Goal: Task Accomplishment & Management: Complete application form

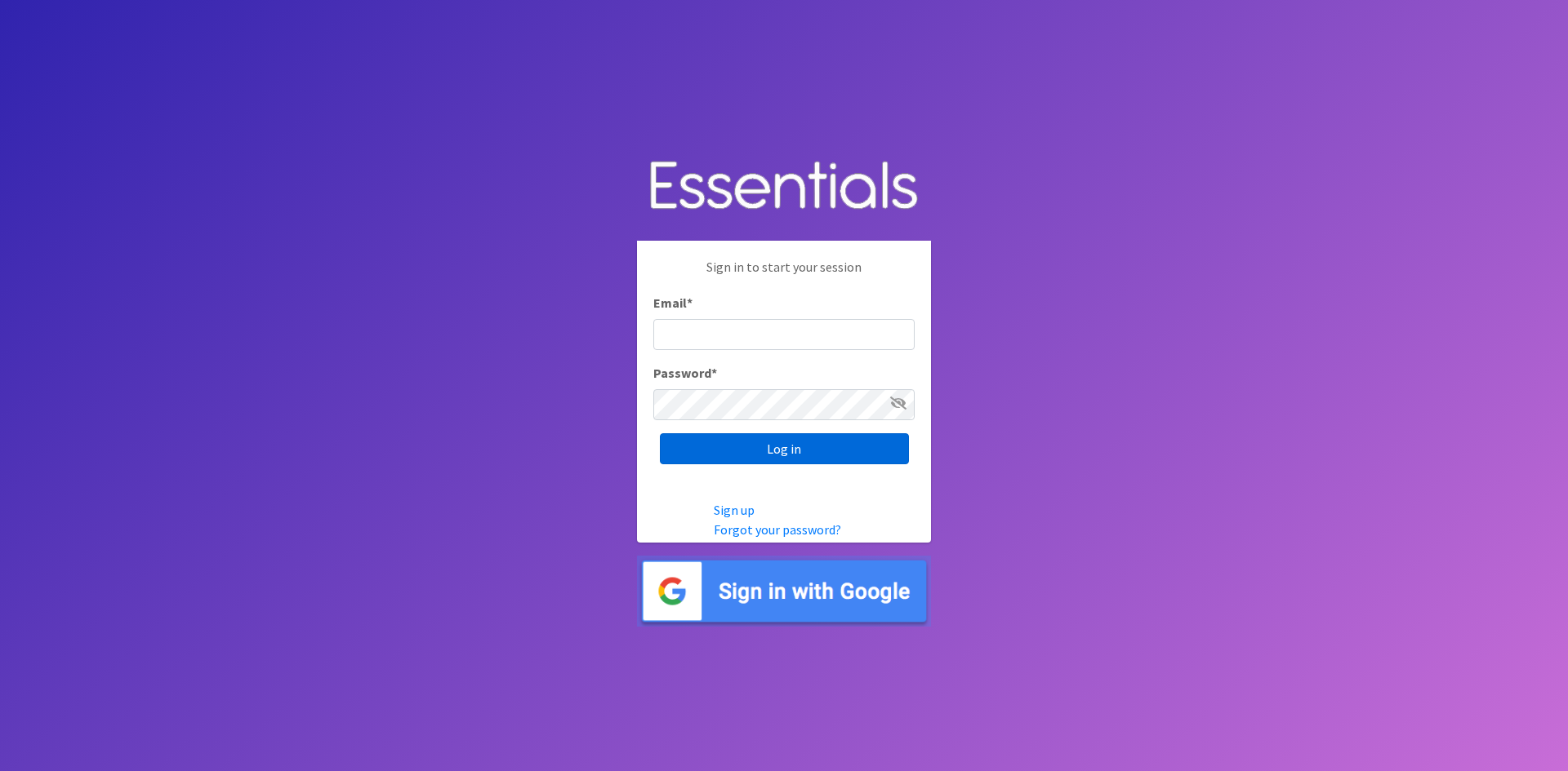
type input "[PERSON_NAME][EMAIL_ADDRESS][PERSON_NAME][DOMAIN_NAME]"
click at [770, 451] on input "Log in" at bounding box center [784, 449] width 249 height 31
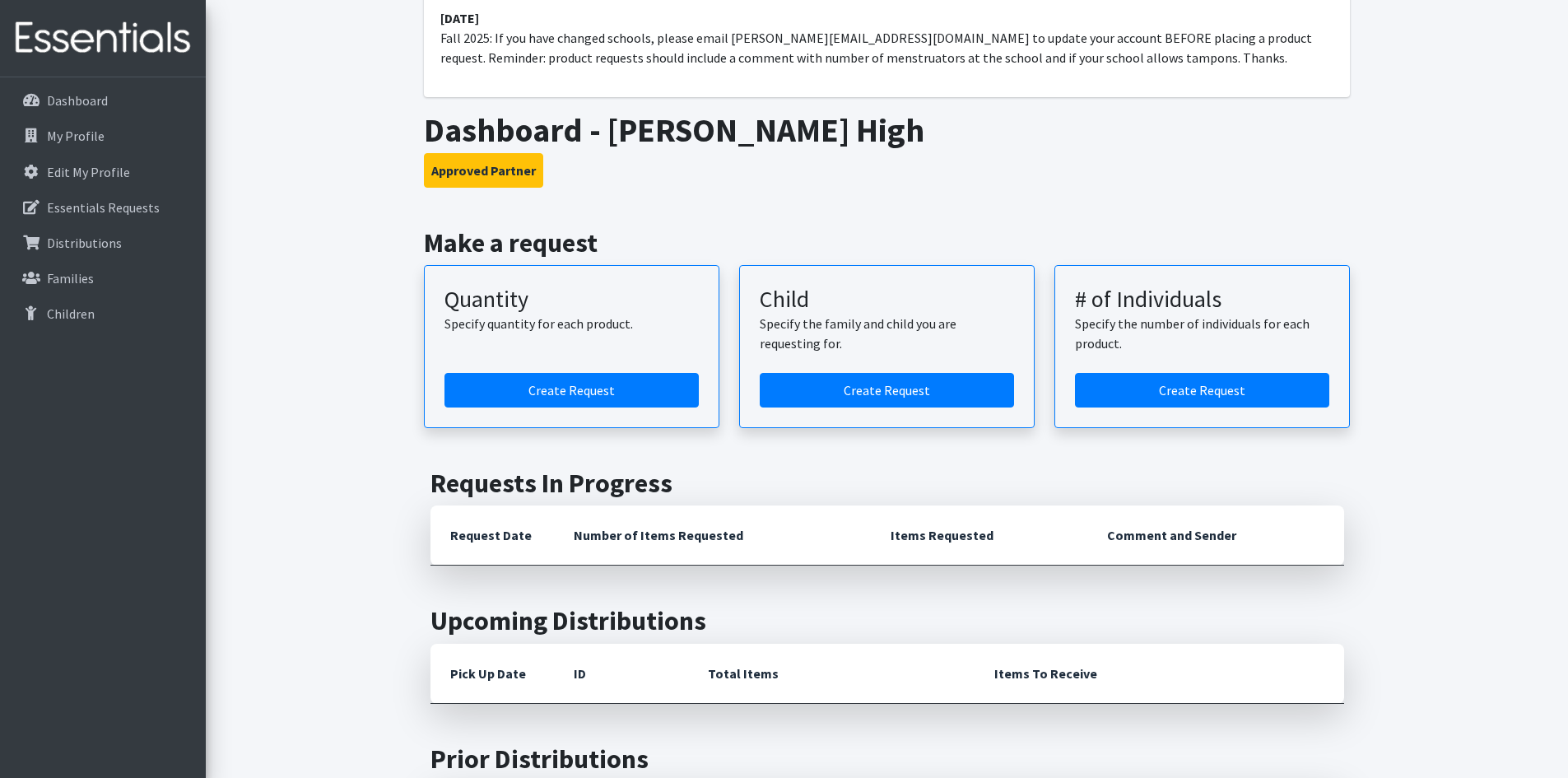
scroll to position [164, 0]
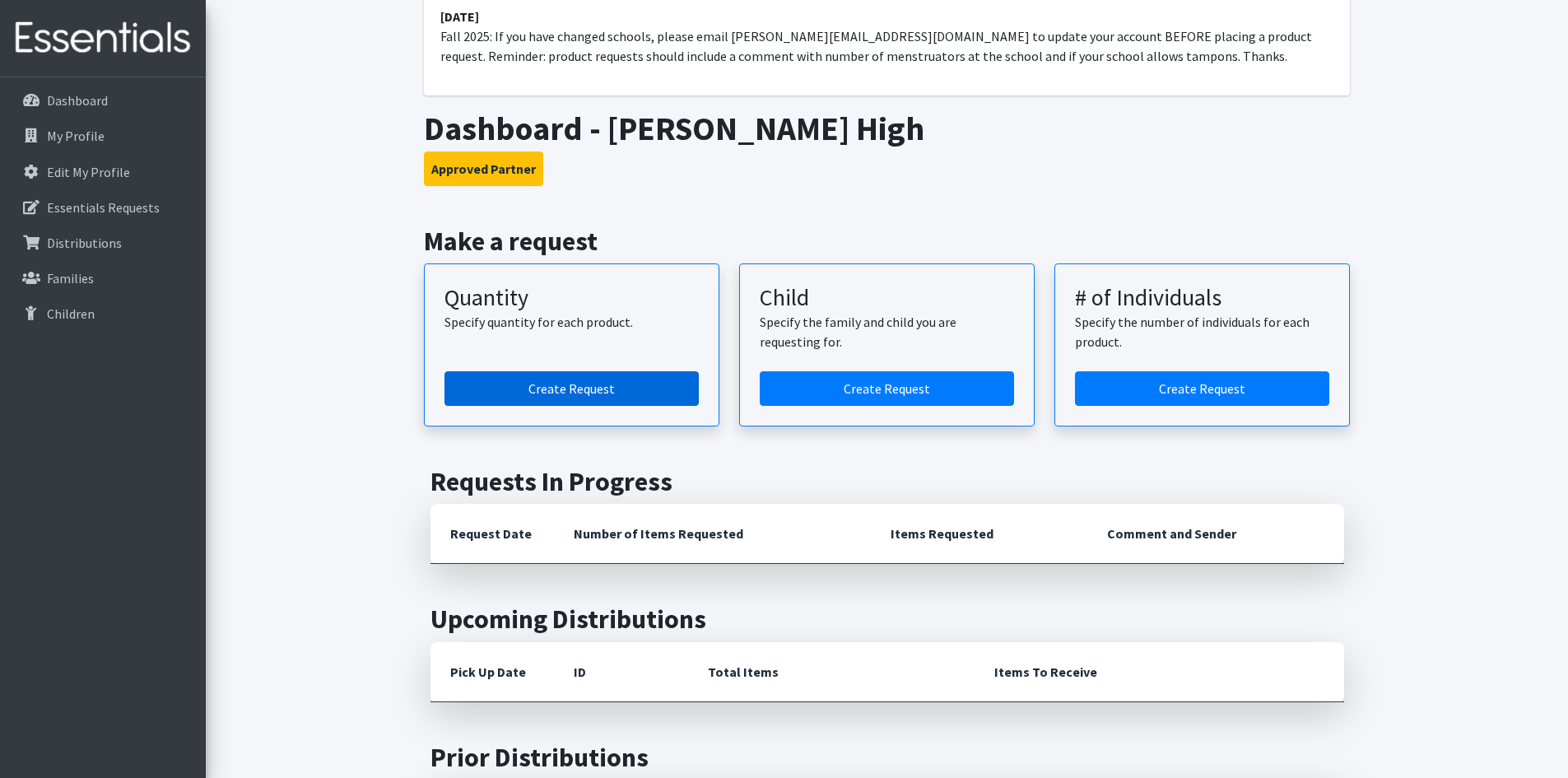
click at [544, 384] on link "Create Request" at bounding box center [571, 389] width 255 height 34
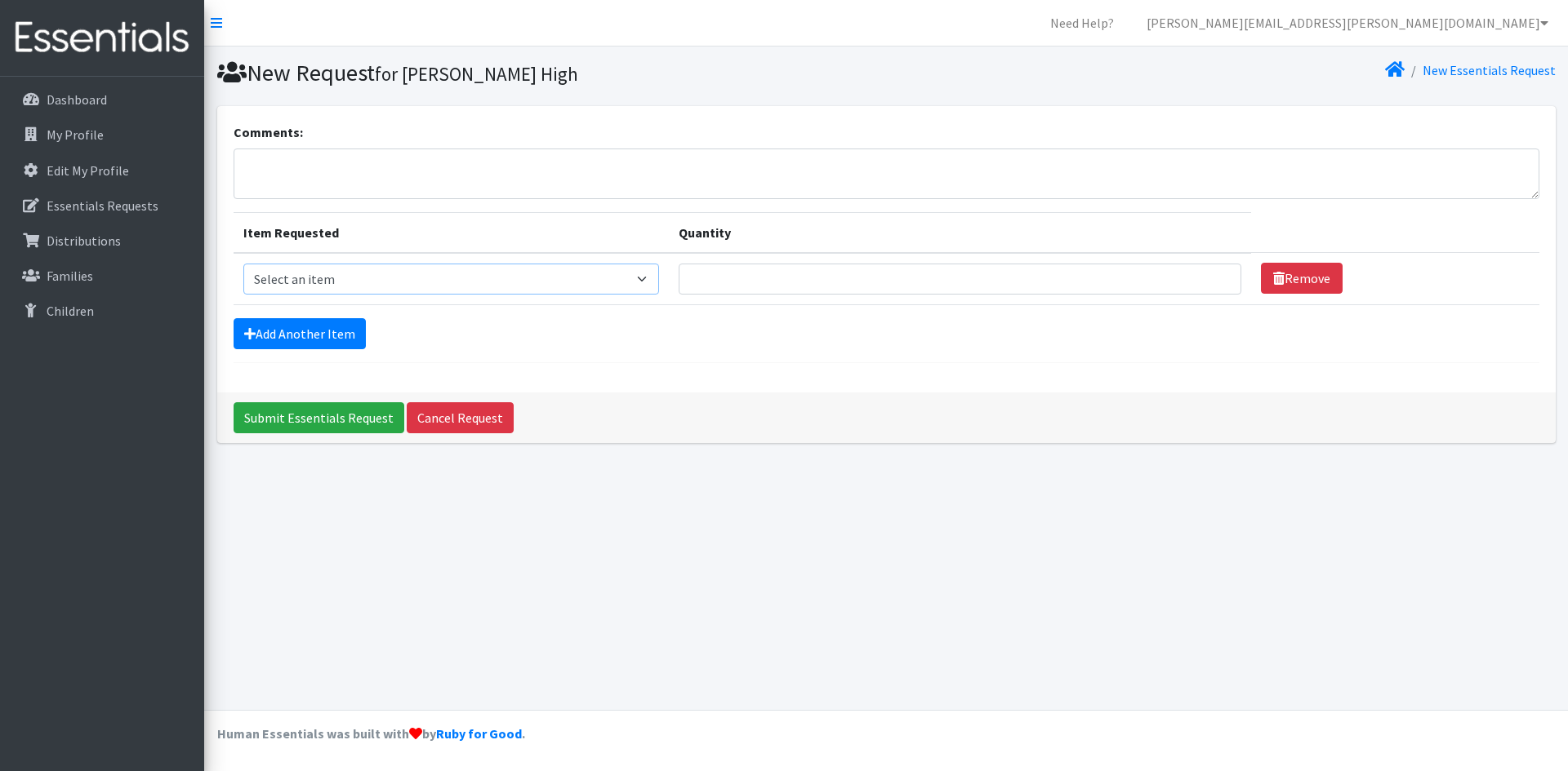
click at [631, 275] on select "Select an item Adult Period Pack Student Period Pack" at bounding box center [451, 280] width 416 height 31
select select "7757"
click at [244, 264] on select "Select an item Adult Period Pack Student Period Pack" at bounding box center [451, 280] width 416 height 31
click at [929, 287] on input "Quantity" at bounding box center [960, 280] width 563 height 31
type input "5"
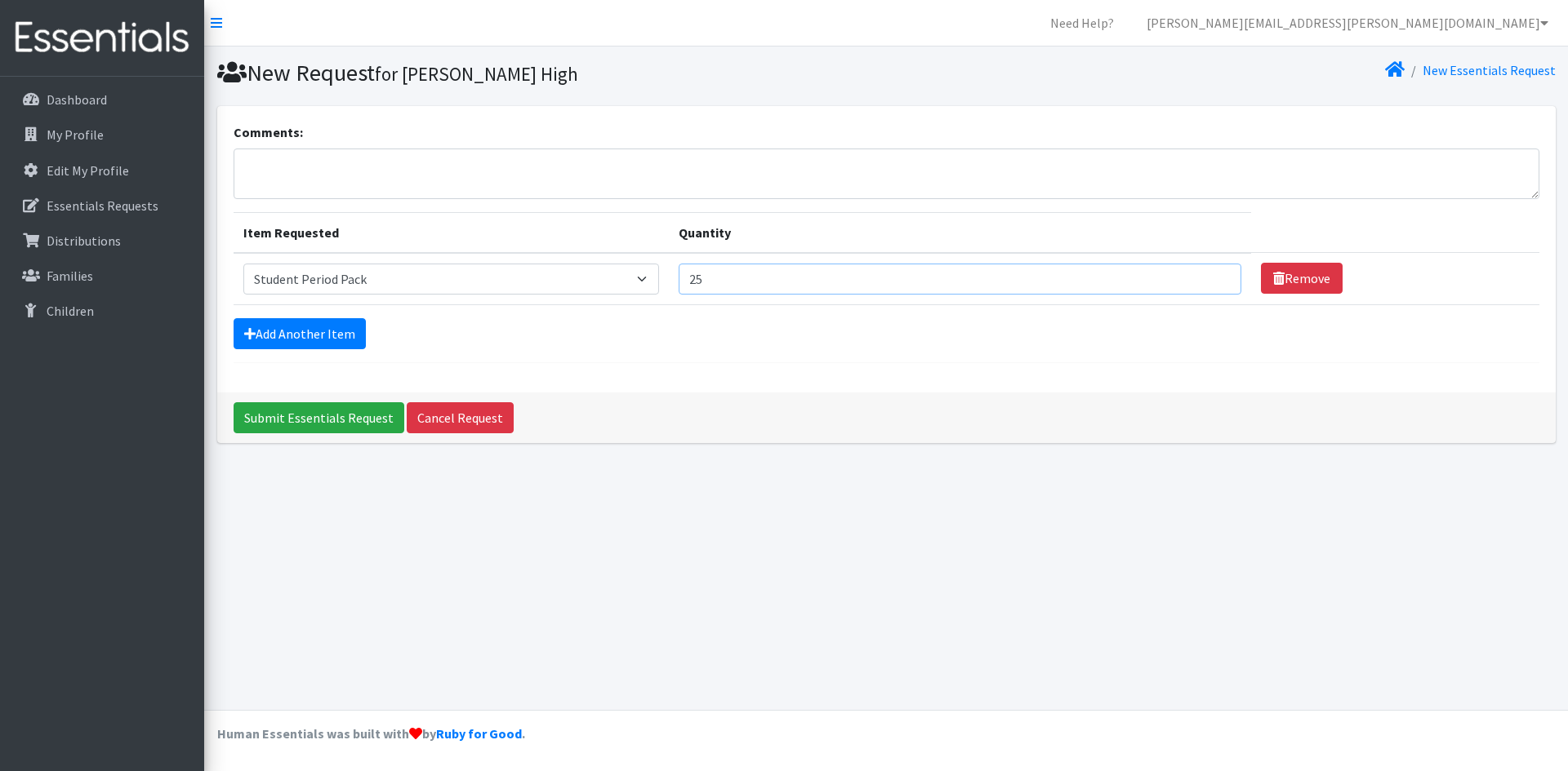
type input "2"
type input "50"
click at [330, 176] on textarea "Comments:" at bounding box center [886, 173] width 1306 height 51
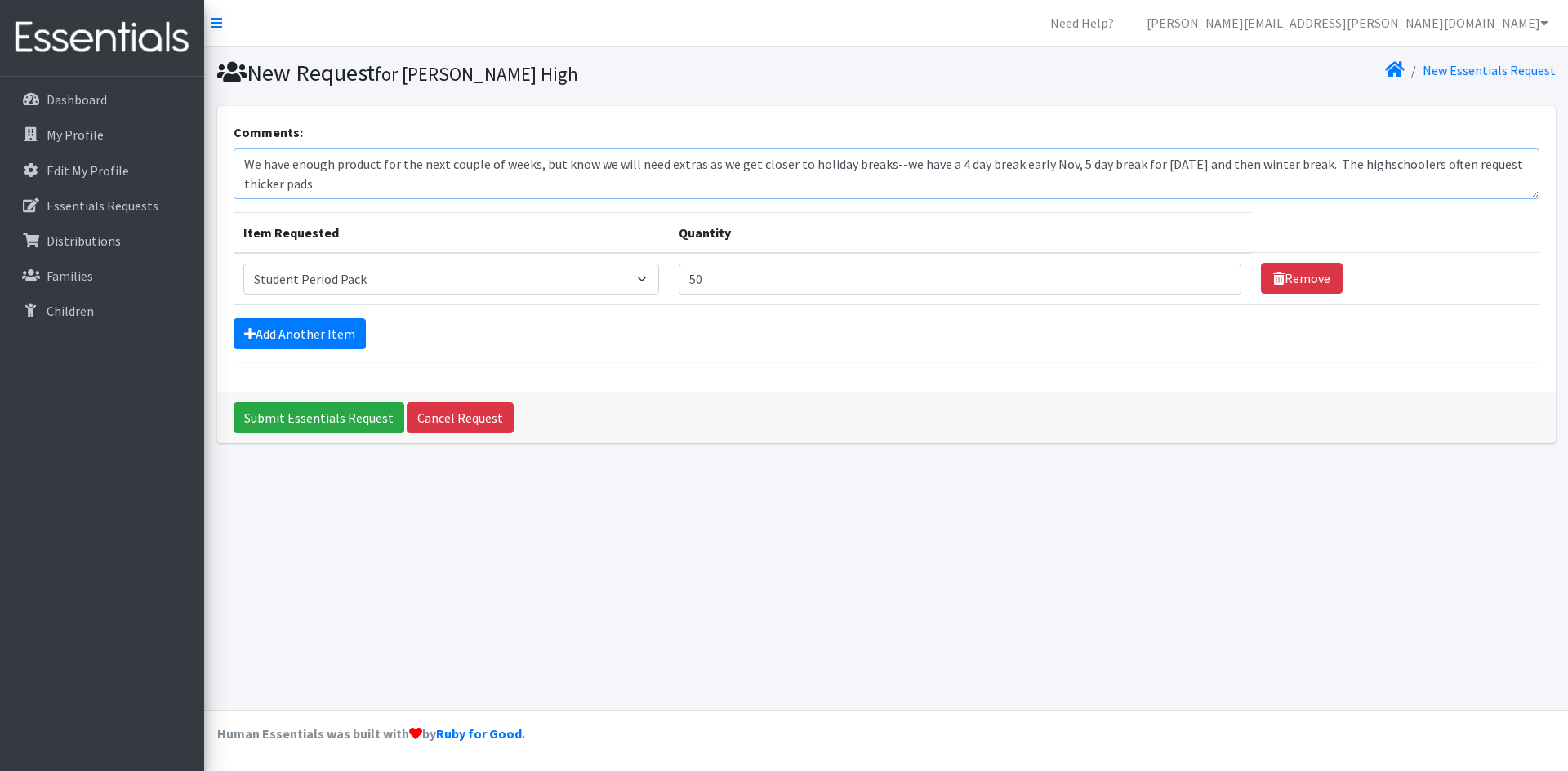
click at [1485, 168] on textarea "We have enough product for the next couple of weeks, but know we will need extr…" at bounding box center [886, 173] width 1306 height 51
click at [322, 186] on textarea "We have enough product for the next couple of weeks, but know we will need extr…" at bounding box center [886, 173] width 1306 height 51
type textarea "We have enough product for the next couple of weeks, but know we will need extr…"
click at [257, 330] on link "Add Another Item" at bounding box center [300, 334] width 133 height 31
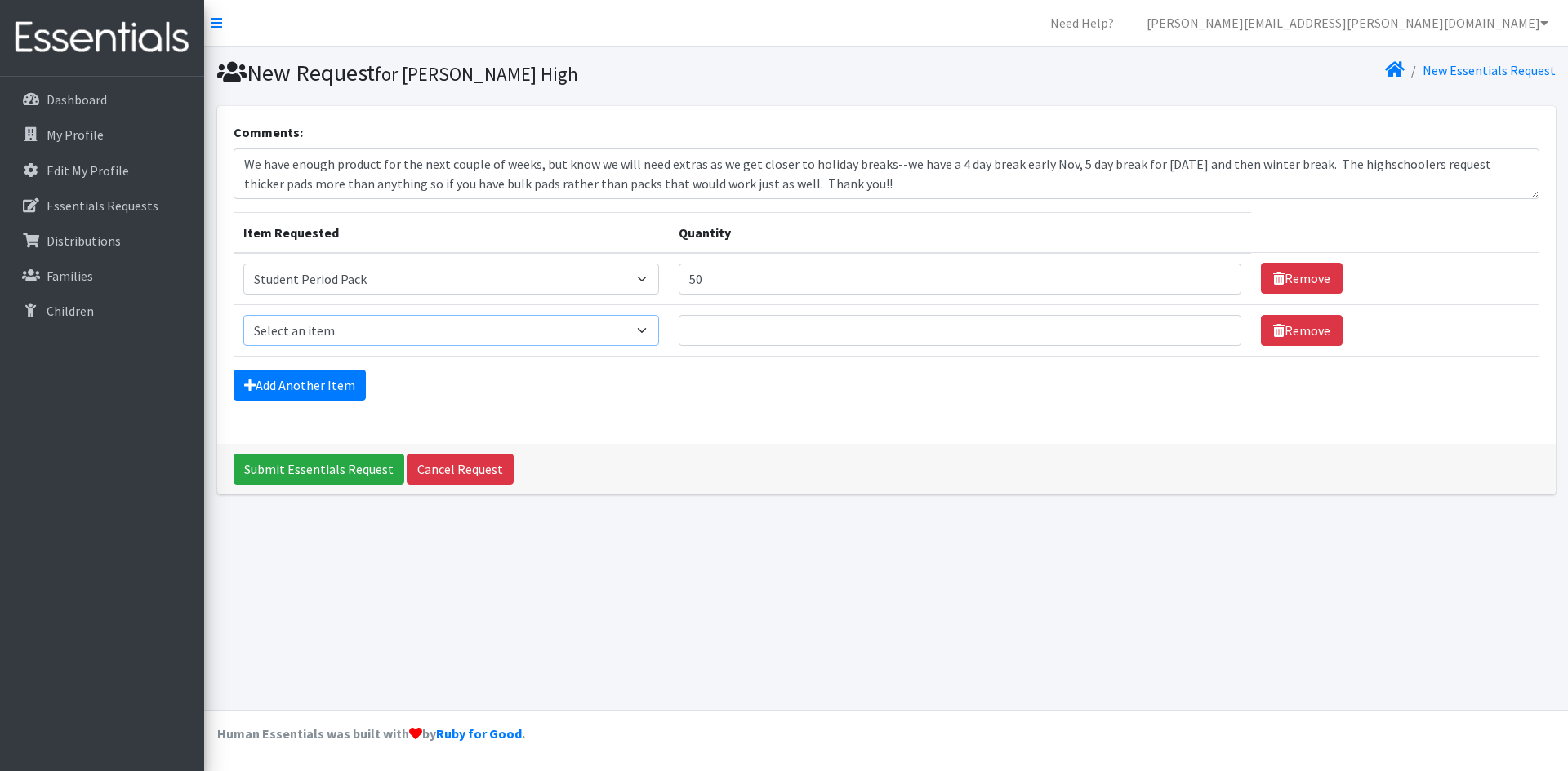
click at [363, 329] on select "Select an item Adult Period Pack Student Period Pack" at bounding box center [451, 330] width 416 height 31
click at [1293, 328] on link "Remove" at bounding box center [1302, 330] width 82 height 31
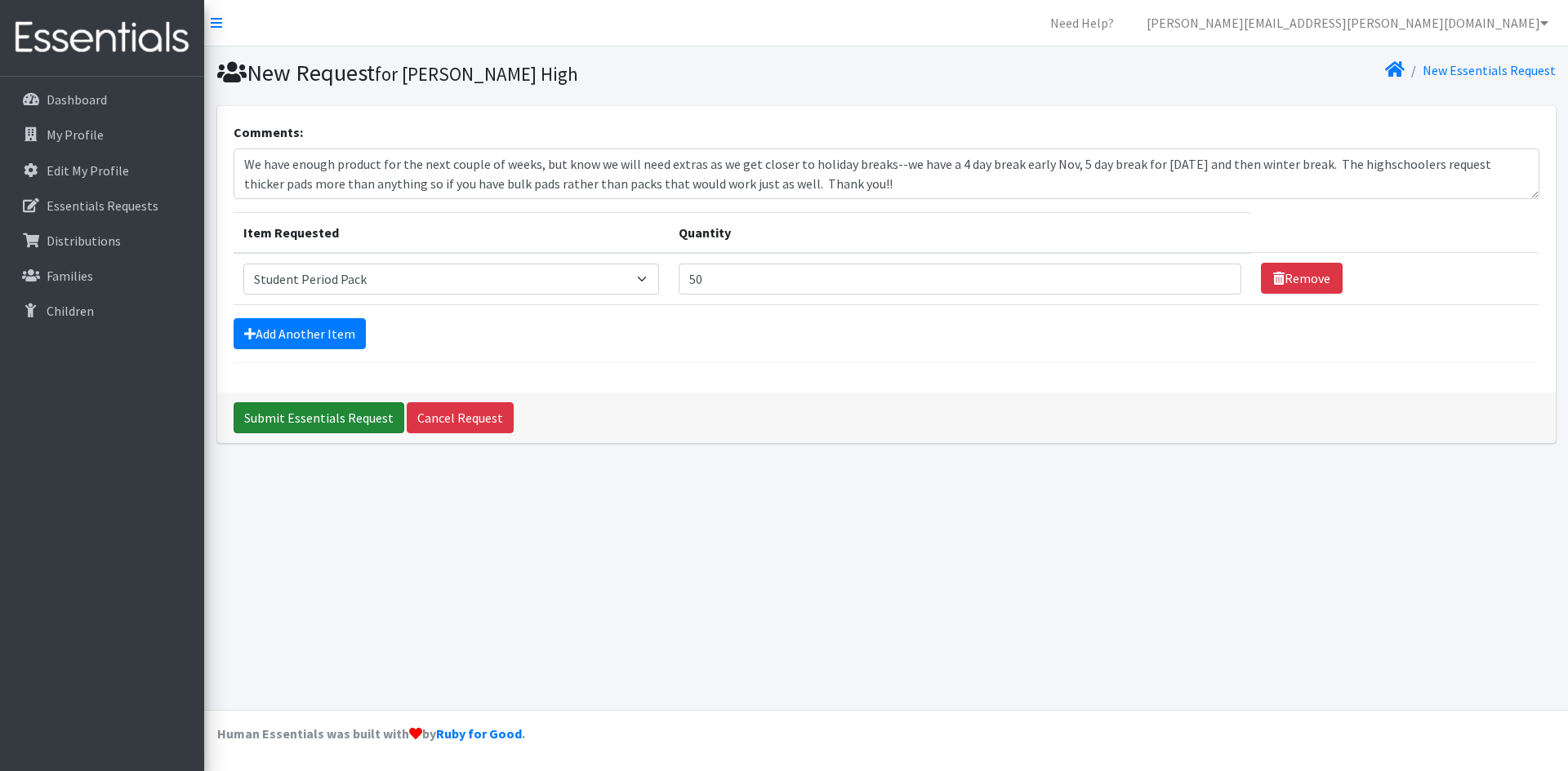
click at [293, 419] on input "Submit Essentials Request" at bounding box center [319, 418] width 171 height 31
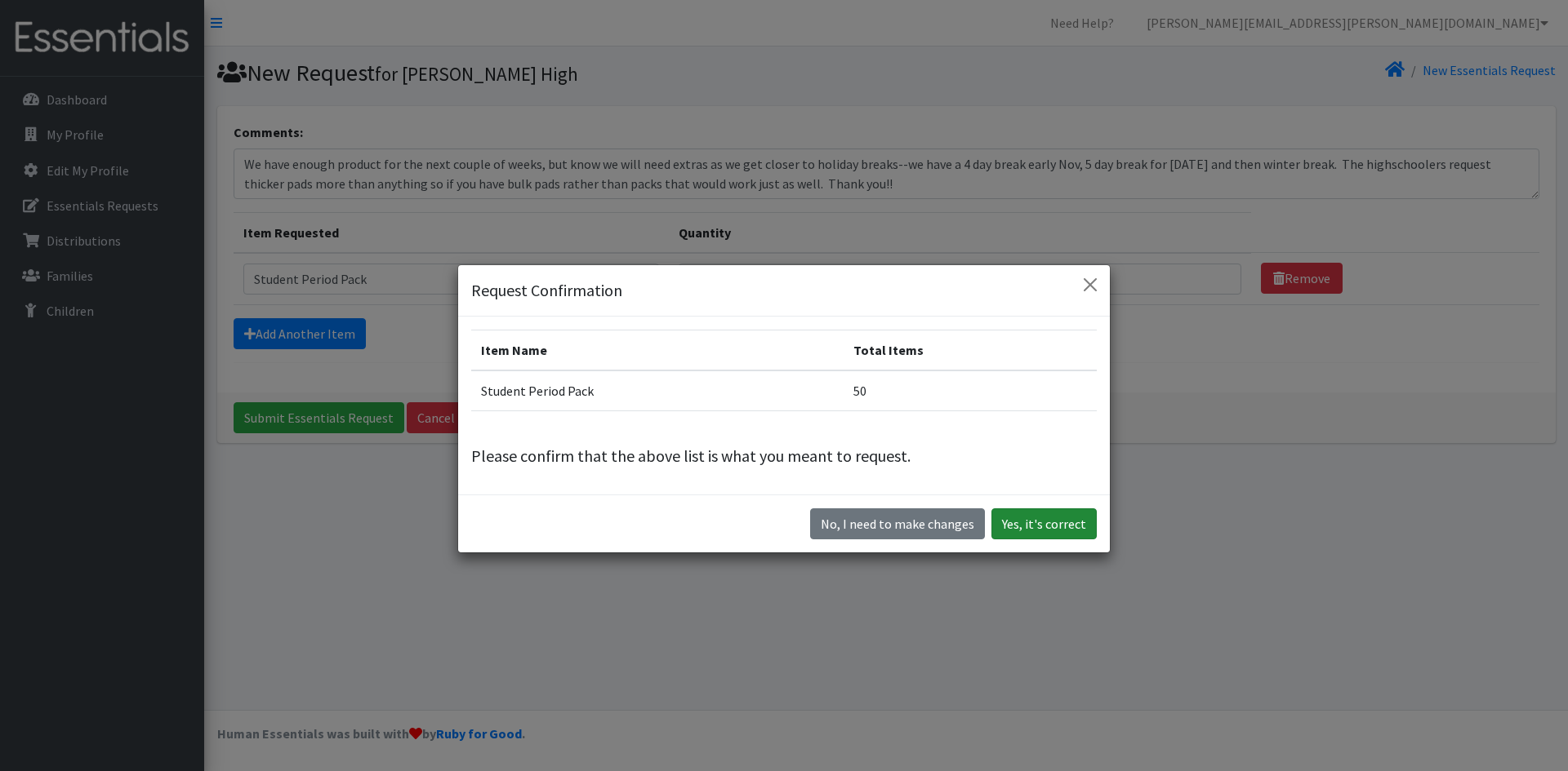
click at [1042, 523] on button "Yes, it's correct" at bounding box center [1044, 524] width 105 height 31
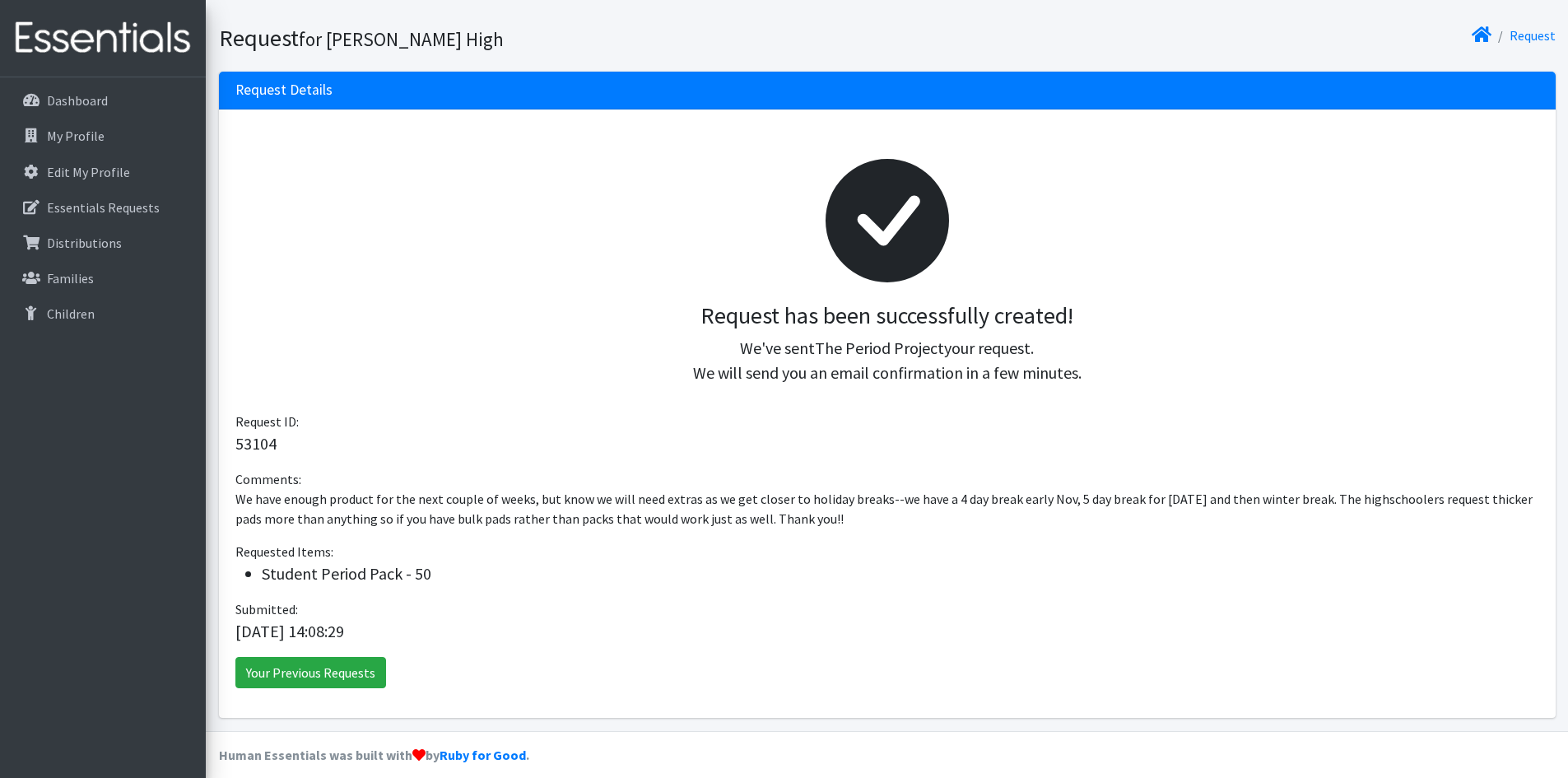
scroll to position [104, 0]
